Goal: Task Accomplishment & Management: Use online tool/utility

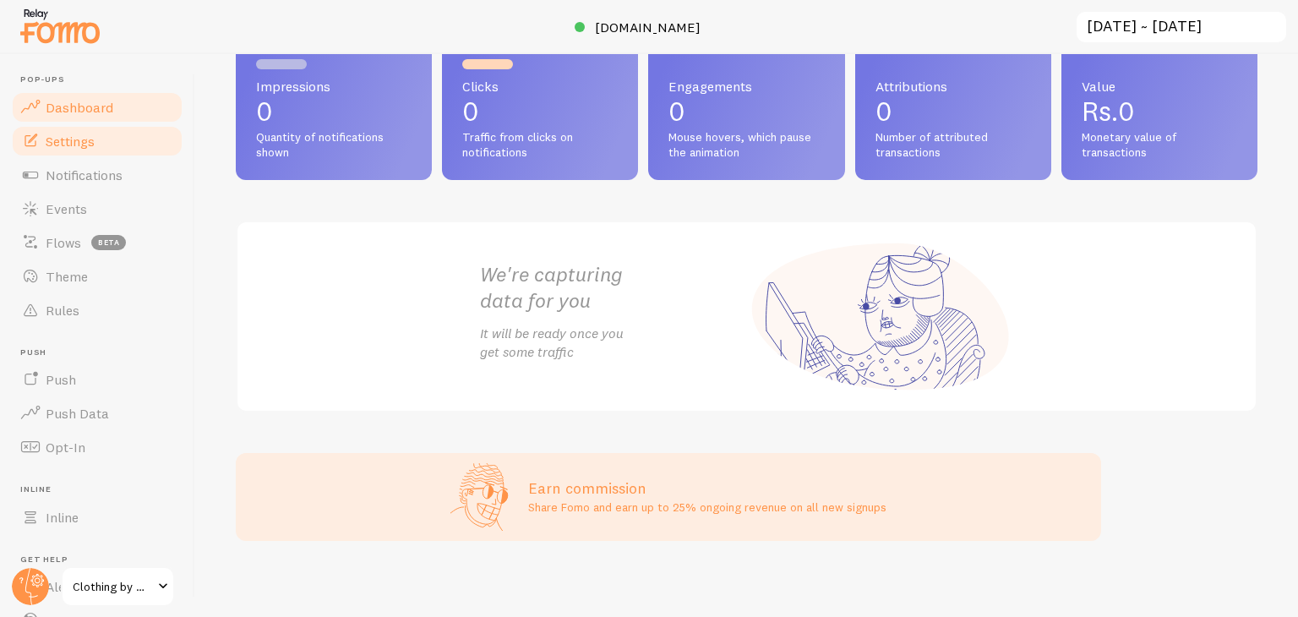
click at [85, 142] on span "Settings" at bounding box center [70, 141] width 49 height 17
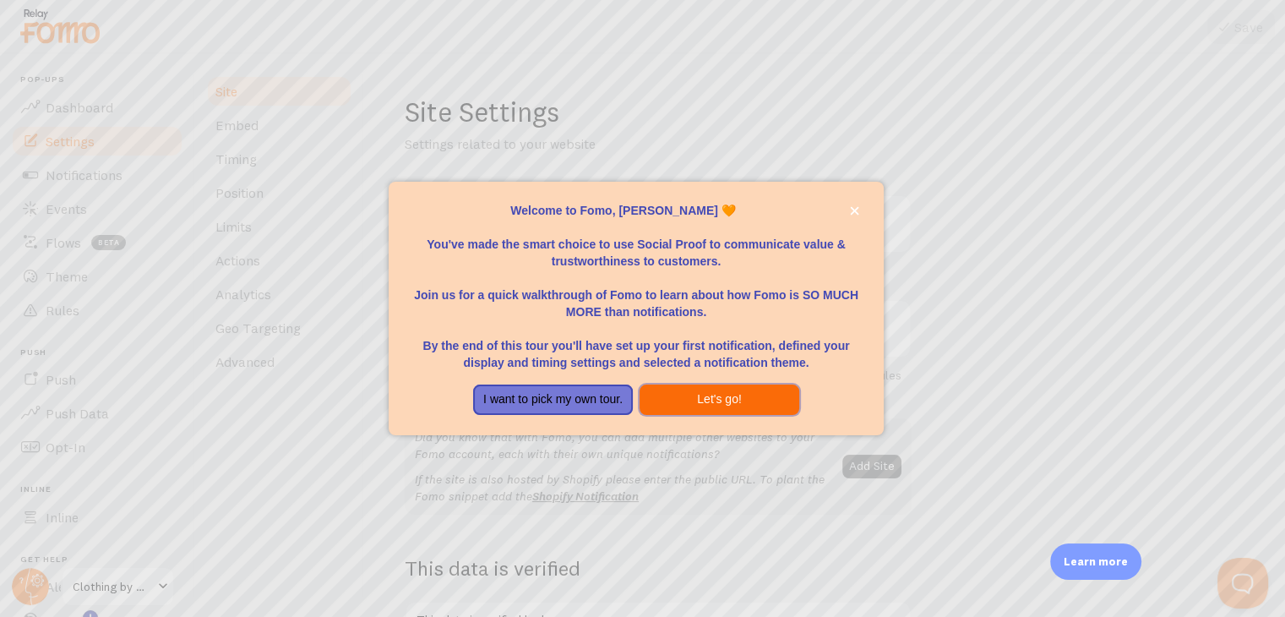
click at [700, 400] on button "Let's go!" at bounding box center [720, 399] width 160 height 30
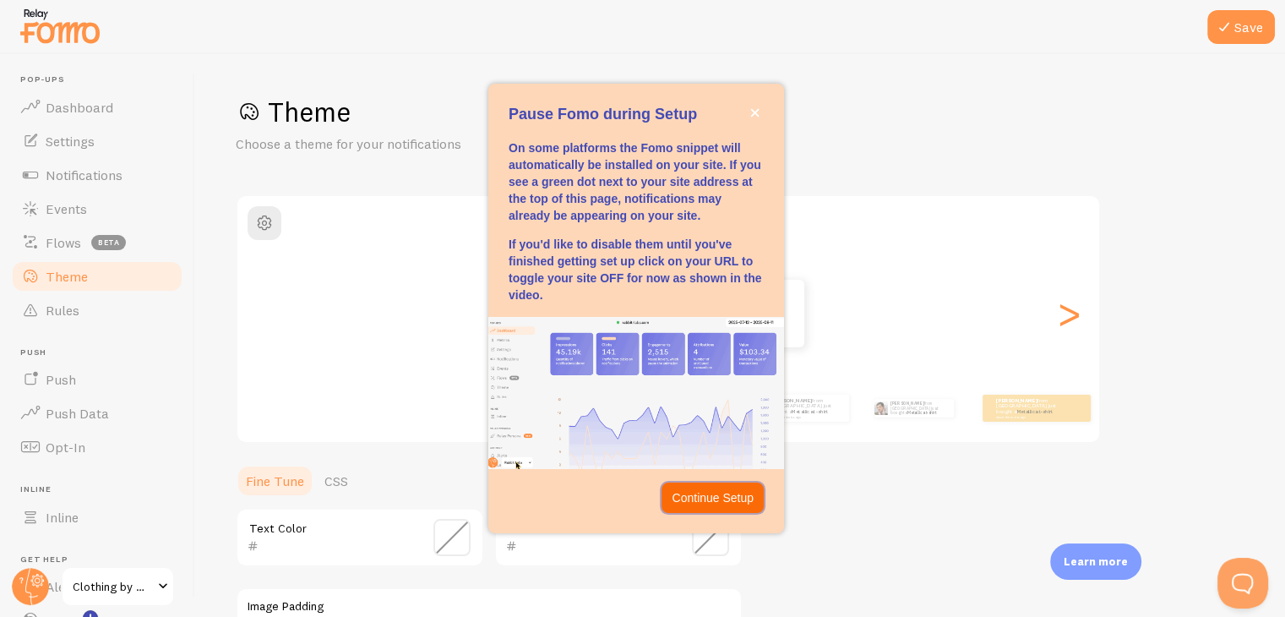
click at [720, 501] on p "Continue Setup" at bounding box center [713, 497] width 82 height 17
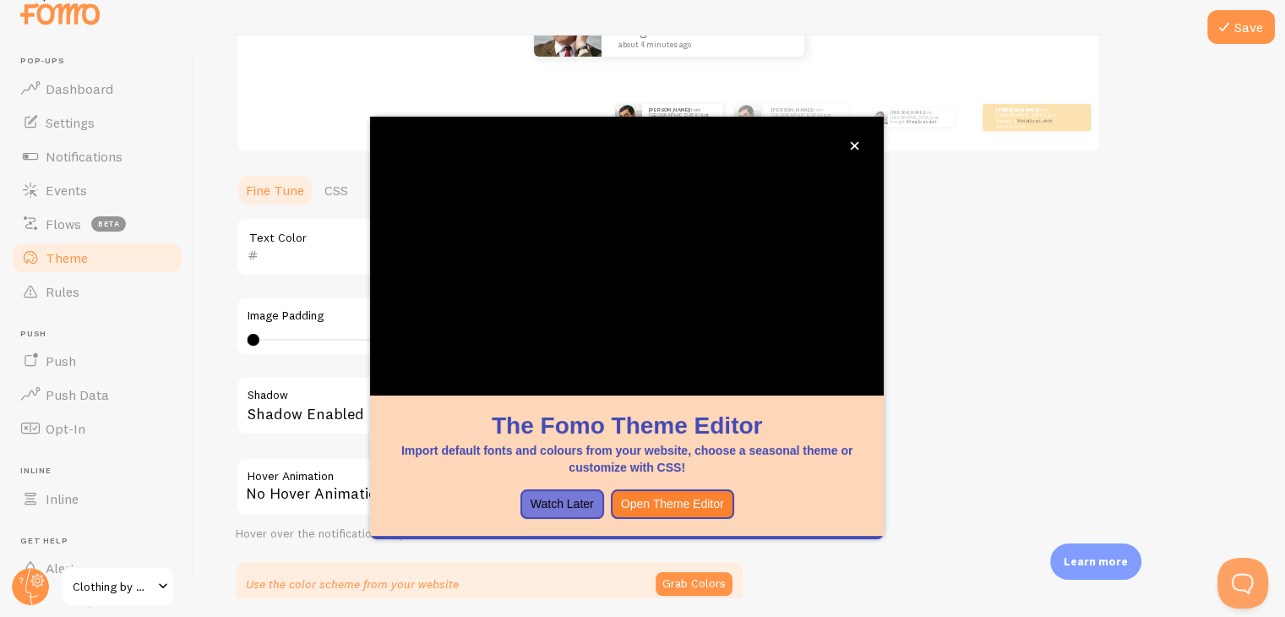
scroll to position [271, 0]
click at [991, 312] on div "Theme Choose a theme for your notifications Classic [PERSON_NAME] from [GEOGRAP…" at bounding box center [740, 206] width 1009 height 802
click at [566, 492] on button "Watch Later" at bounding box center [562, 504] width 84 height 30
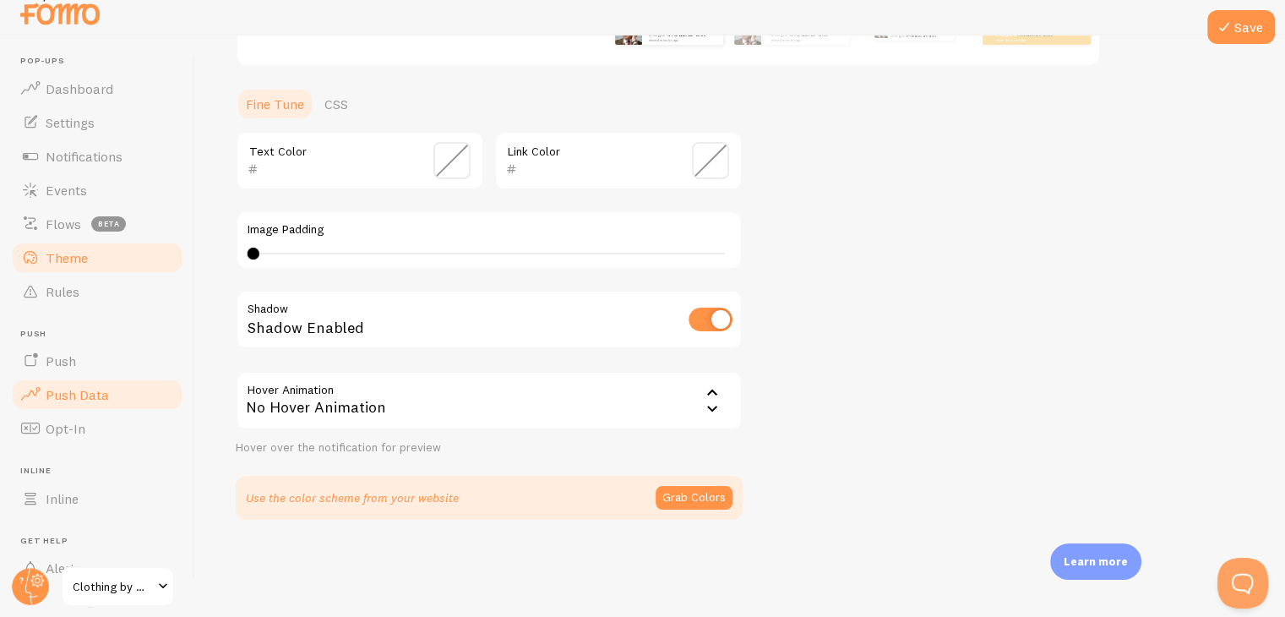
scroll to position [0, 0]
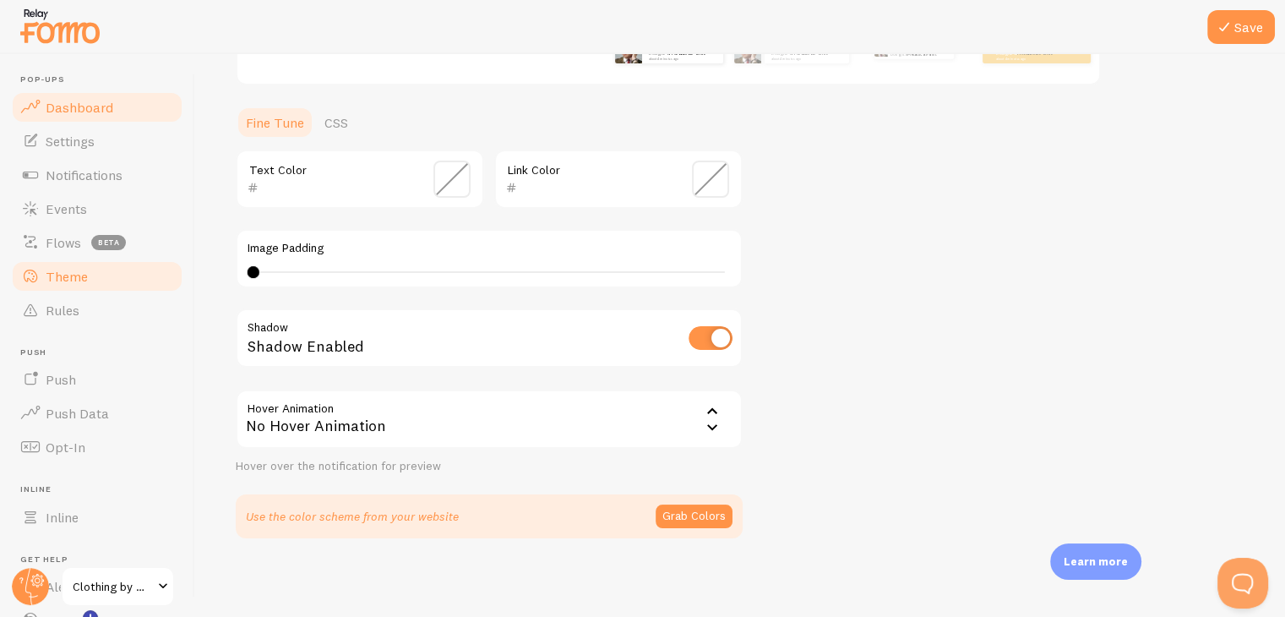
click at [88, 95] on link "Dashboard" at bounding box center [97, 107] width 174 height 34
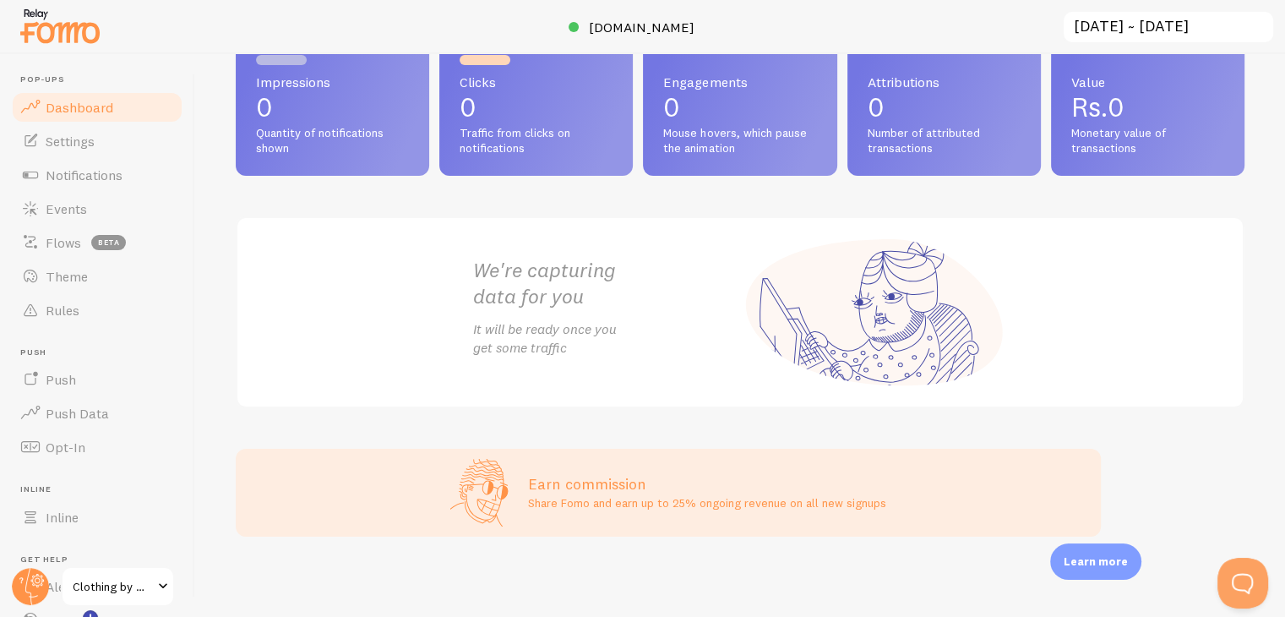
scroll to position [19, 0]
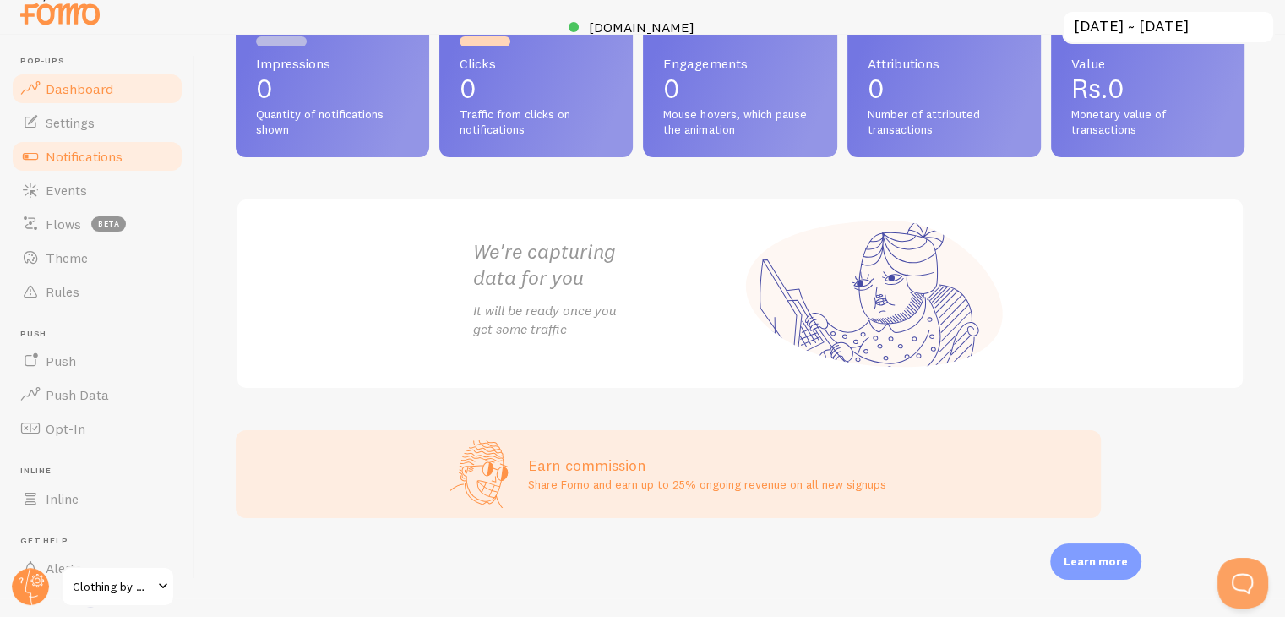
click at [85, 166] on link "Notifications" at bounding box center [97, 156] width 174 height 34
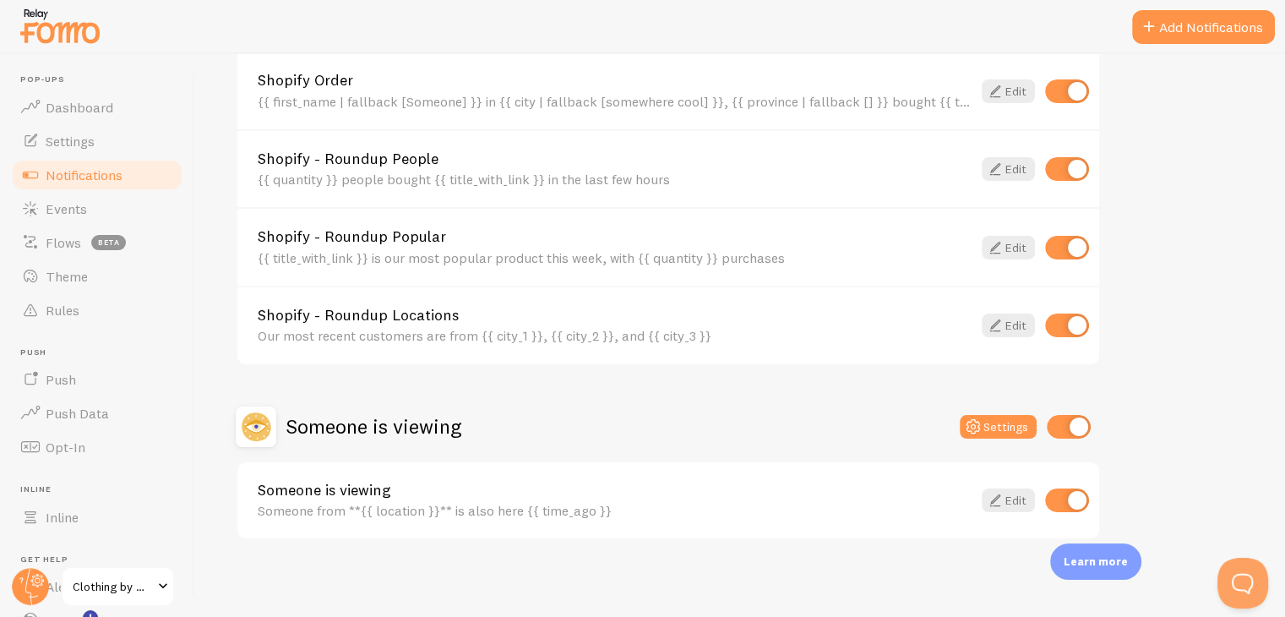
scroll to position [19, 0]
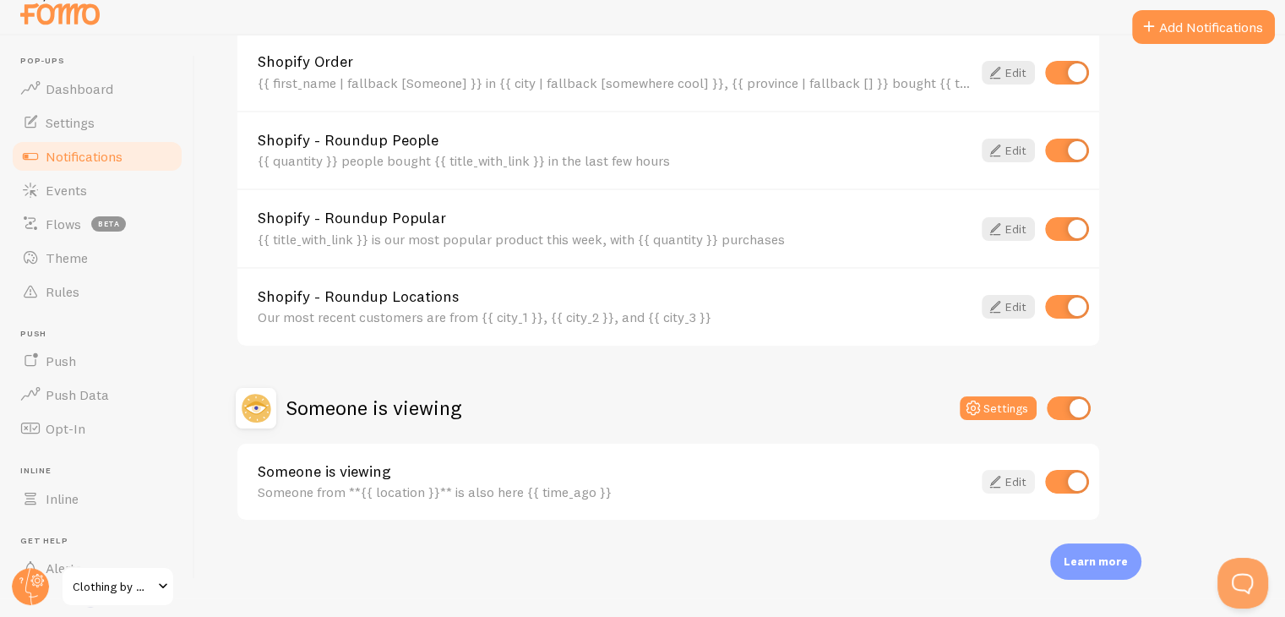
click at [1015, 471] on link "Edit" at bounding box center [1008, 482] width 53 height 24
